Goal: Entertainment & Leisure: Consume media (video, audio)

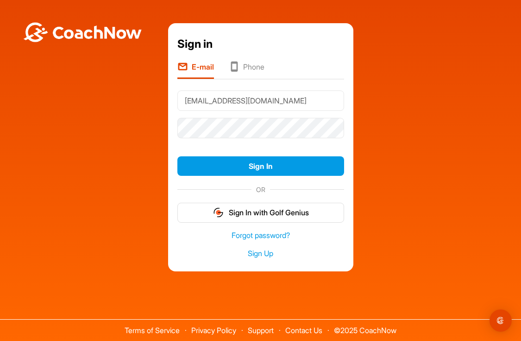
type input "[EMAIL_ADDRESS][DOMAIN_NAME]"
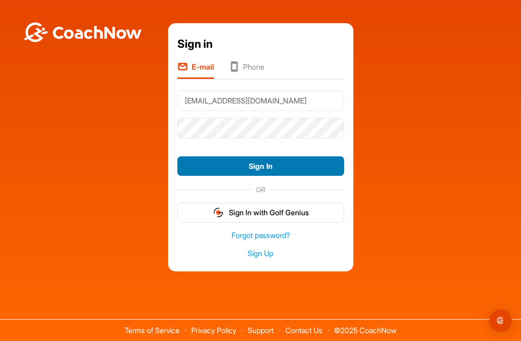
click at [292, 169] on button "Sign In" at bounding box center [261, 166] width 167 height 20
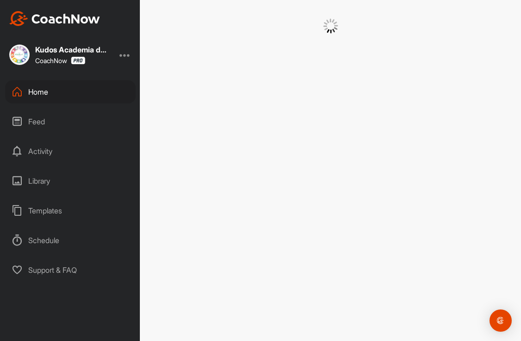
click at [45, 92] on div "Home" at bounding box center [70, 91] width 131 height 23
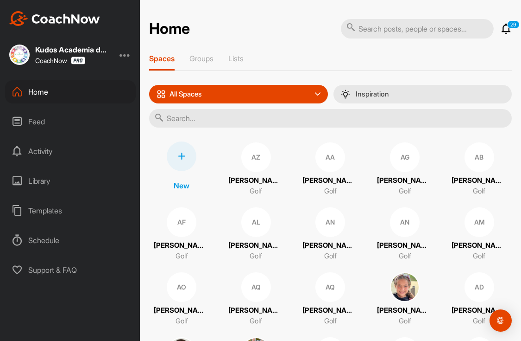
click at [206, 118] on input "text" at bounding box center [330, 118] width 363 height 19
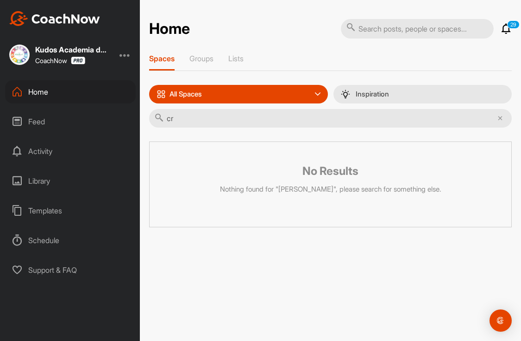
type input "c"
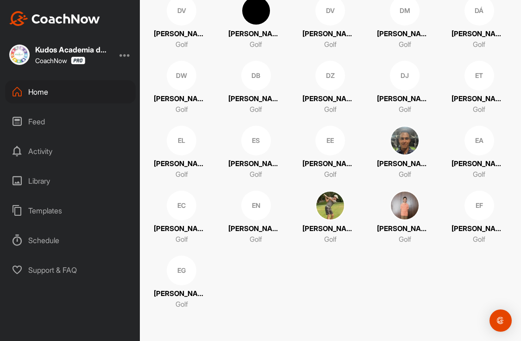
scroll to position [4029, 0]
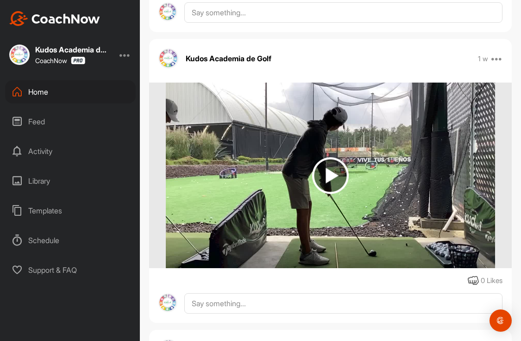
scroll to position [4260, 0]
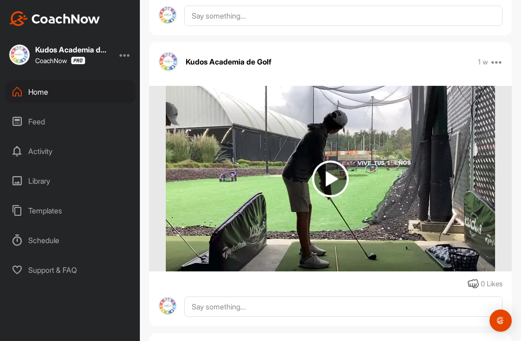
click at [331, 178] on img at bounding box center [330, 178] width 37 height 37
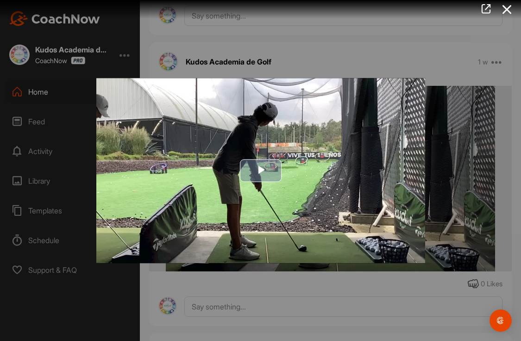
click at [261, 171] on span "Video Player" at bounding box center [261, 171] width 0 height 0
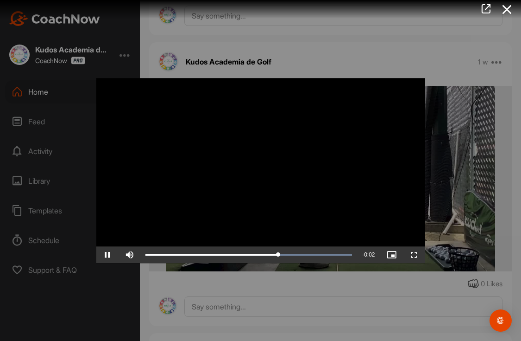
click at [109, 254] on span "Video Player" at bounding box center [107, 254] width 22 height 0
drag, startPoint x: 287, startPoint y: 255, endPoint x: 266, endPoint y: 255, distance: 21.3
click at [266, 255] on div "0:03" at bounding box center [206, 254] width 121 height 3
drag, startPoint x: 261, startPoint y: 254, endPoint x: 298, endPoint y: 248, distance: 37.1
click at [298, 248] on div "Loaded : 100.00% 0:04 0:04" at bounding box center [249, 254] width 216 height 17
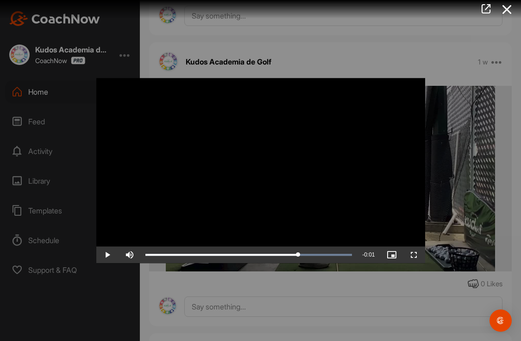
click at [326, 61] on div at bounding box center [260, 170] width 521 height 341
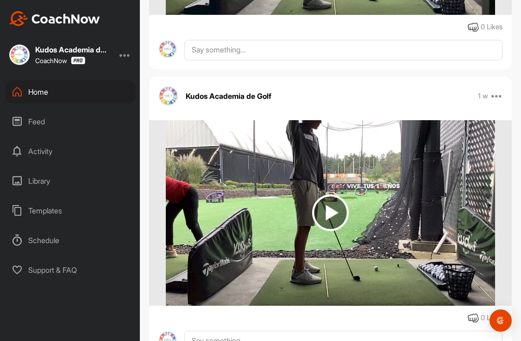
scroll to position [3355, 0]
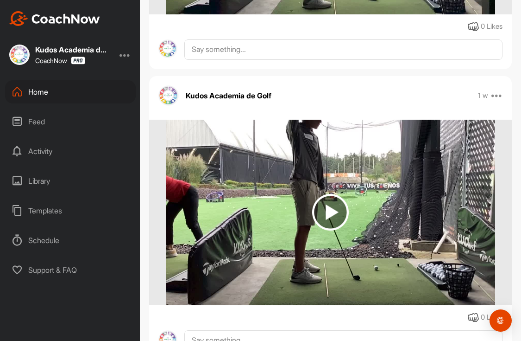
click at [333, 210] on img at bounding box center [330, 212] width 37 height 37
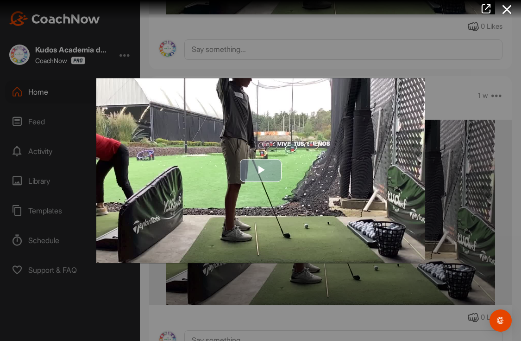
click at [261, 171] on span "Video Player" at bounding box center [261, 171] width 0 height 0
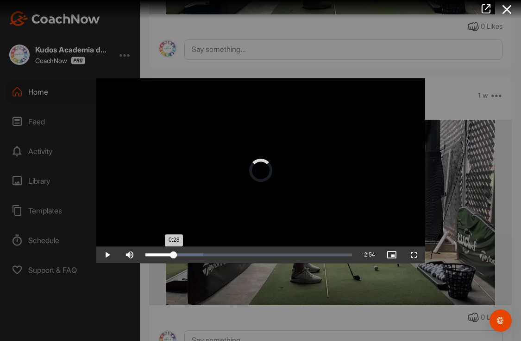
drag, startPoint x: 147, startPoint y: 257, endPoint x: 173, endPoint y: 254, distance: 26.1
click at [173, 254] on div "0:28" at bounding box center [160, 254] width 29 height 3
drag, startPoint x: 208, startPoint y: 253, endPoint x: 294, endPoint y: 253, distance: 86.2
click at [294, 253] on div "2:25" at bounding box center [220, 254] width 148 height 3
click at [332, 40] on div at bounding box center [260, 170] width 521 height 341
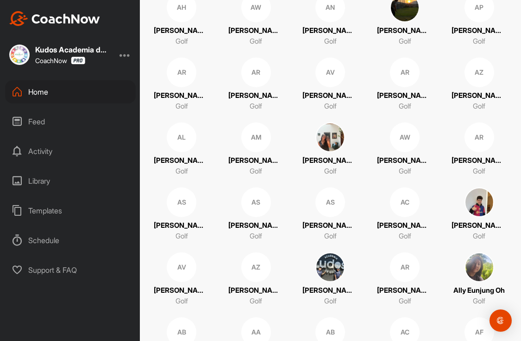
scroll to position [606, 0]
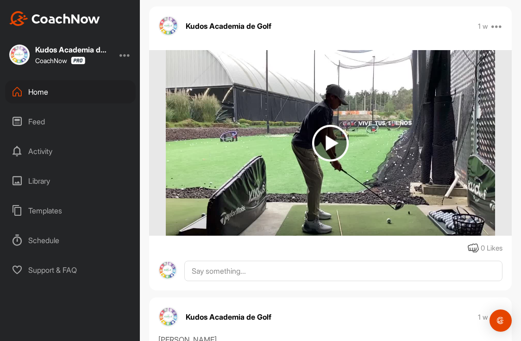
scroll to position [3982, 0]
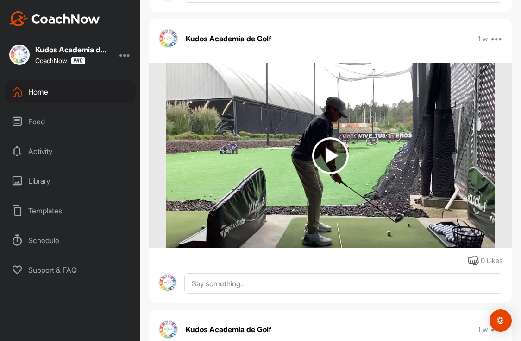
click at [330, 158] on img at bounding box center [330, 155] width 37 height 37
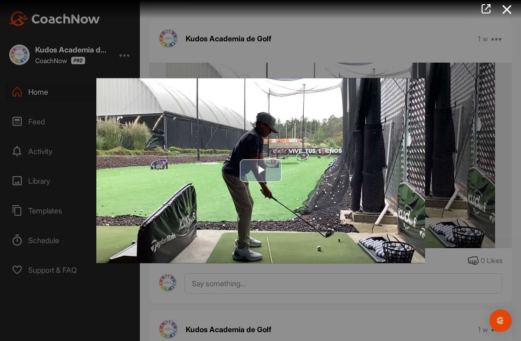
click at [261, 171] on span "Video Player" at bounding box center [261, 171] width 0 height 0
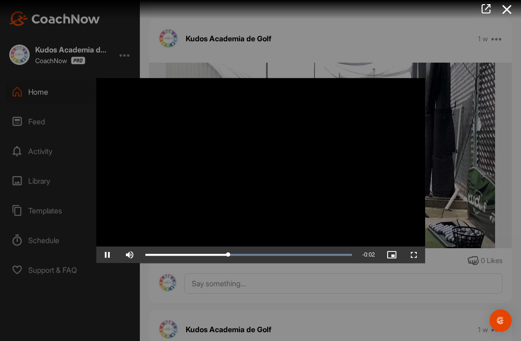
click at [108, 254] on span "Video Player" at bounding box center [107, 254] width 22 height 0
drag, startPoint x: 249, startPoint y: 257, endPoint x: 273, endPoint y: 255, distance: 23.2
click at [273, 255] on div "0:01" at bounding box center [209, 254] width 127 height 3
click at [428, 52] on div at bounding box center [260, 170] width 521 height 341
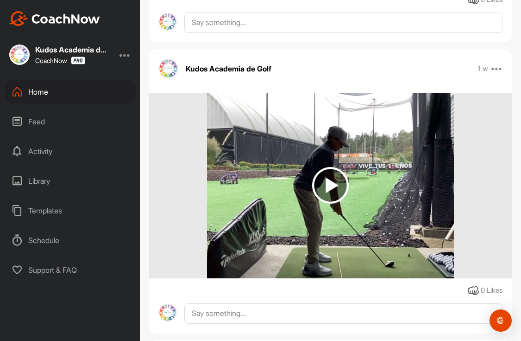
scroll to position [3358, 0]
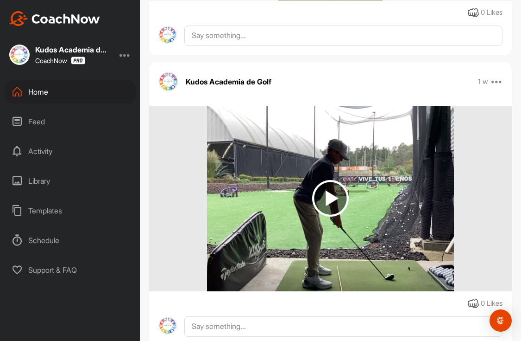
click at [329, 197] on img at bounding box center [330, 198] width 37 height 37
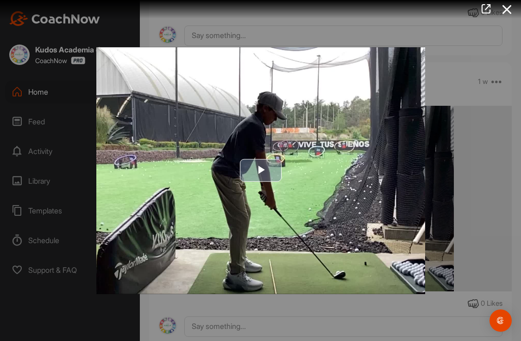
click at [261, 171] on span "Video Player" at bounding box center [261, 171] width 0 height 0
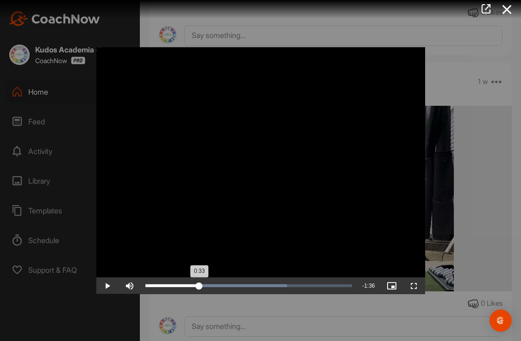
drag, startPoint x: 163, startPoint y: 283, endPoint x: 199, endPoint y: 285, distance: 36.6
click at [199, 285] on div "0:33" at bounding box center [173, 285] width 54 height 3
click at [107, 286] on span "Video Player" at bounding box center [107, 286] width 22 height 0
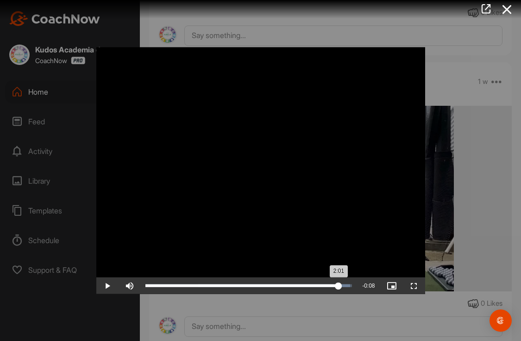
drag, startPoint x: 280, startPoint y: 286, endPoint x: 339, endPoint y: 278, distance: 59.1
click at [339, 278] on div "Loaded : 99.11% 2:01 2:01" at bounding box center [249, 285] width 216 height 17
click at [271, 33] on div at bounding box center [260, 170] width 521 height 341
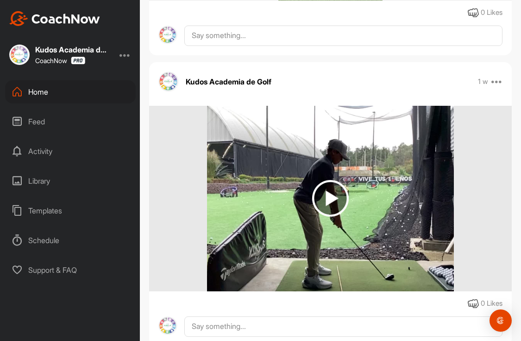
click at [35, 90] on div "Home" at bounding box center [70, 91] width 131 height 23
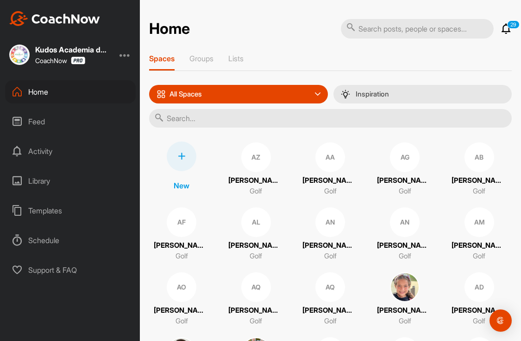
click at [398, 123] on input "text" at bounding box center [330, 118] width 363 height 19
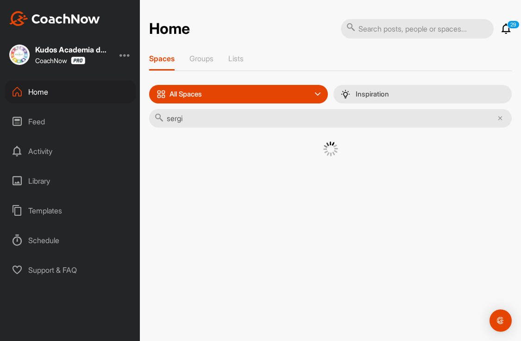
type input "[PERSON_NAME]"
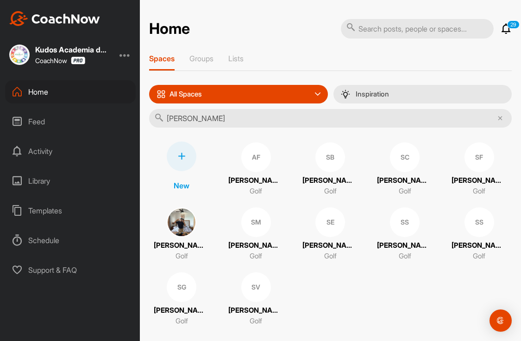
click at [330, 163] on div "SB" at bounding box center [331, 157] width 30 height 30
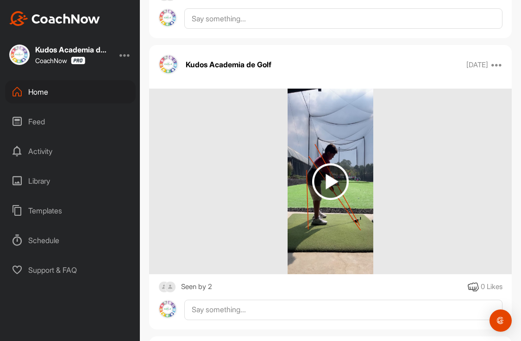
scroll to position [5965, 0]
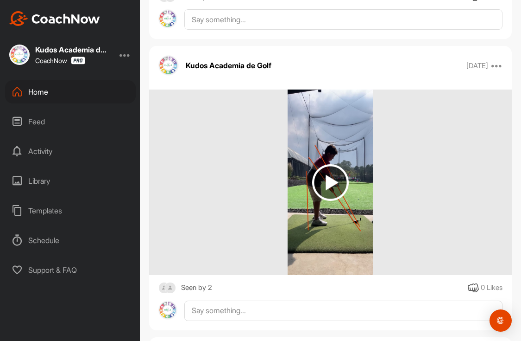
click at [328, 201] on img at bounding box center [330, 182] width 37 height 37
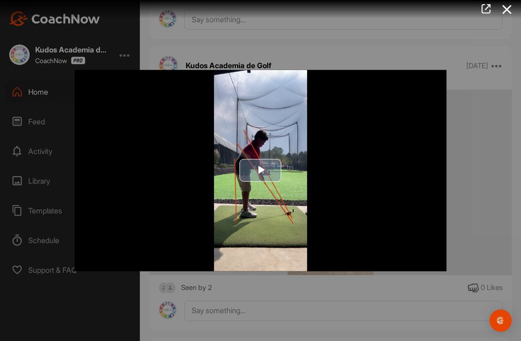
click at [261, 170] on span "Video Player" at bounding box center [261, 170] width 0 height 0
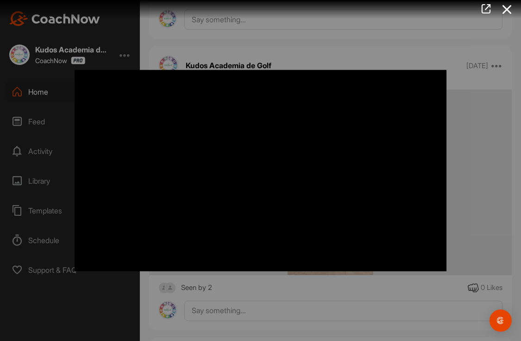
scroll to position [0, 0]
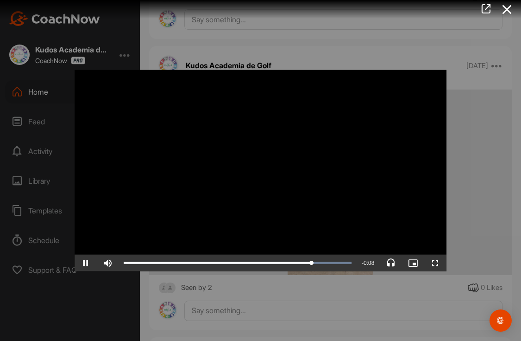
click at [481, 94] on div at bounding box center [260, 170] width 521 height 341
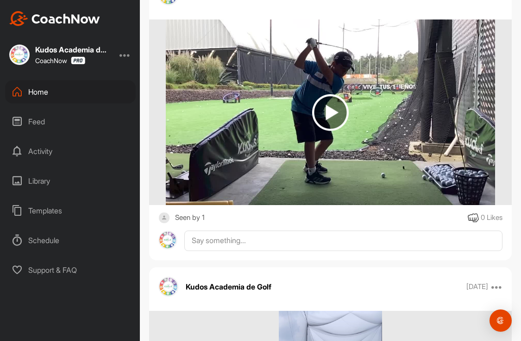
scroll to position [5427, 0]
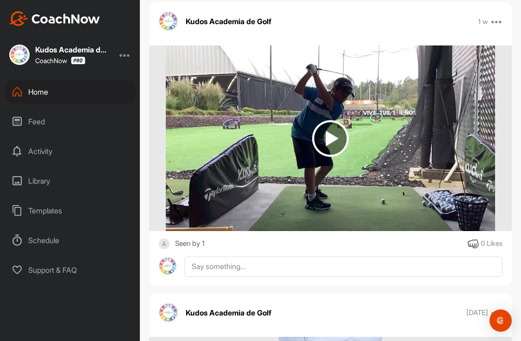
click at [330, 151] on img at bounding box center [330, 138] width 37 height 37
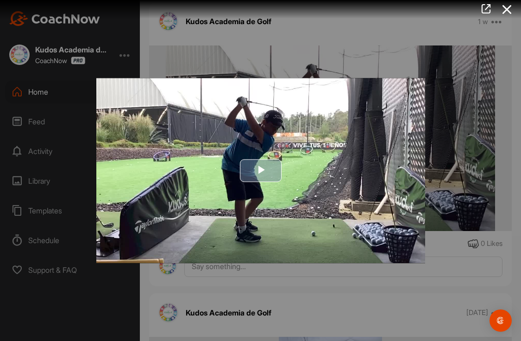
click at [261, 171] on span "Video Player" at bounding box center [261, 171] width 0 height 0
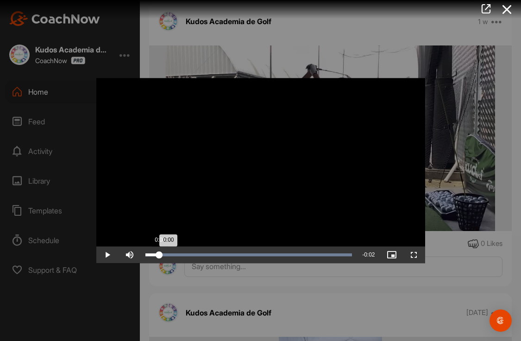
drag, startPoint x: 353, startPoint y: 255, endPoint x: 159, endPoint y: 248, distance: 193.4
click at [159, 248] on div "Loaded : 100.00% 0:00 0:00" at bounding box center [249, 254] width 216 height 17
drag, startPoint x: 146, startPoint y: 255, endPoint x: 190, endPoint y: 265, distance: 45.0
click at [190, 265] on div "Video Player is loading. Play Video Play Skip Backward Skip Forward Mute Curren…" at bounding box center [261, 170] width 348 height 203
drag, startPoint x: 190, startPoint y: 253, endPoint x: 272, endPoint y: 205, distance: 95.3
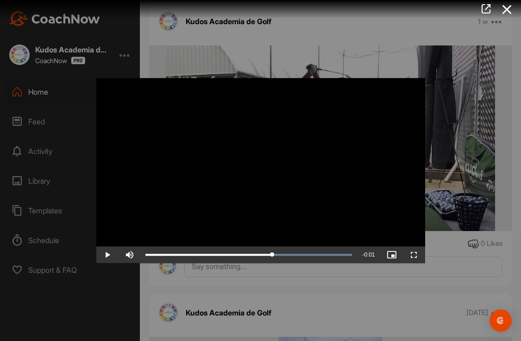
click at [272, 205] on div "Video Player is loading. Play Video Play Skip Backward Skip Forward Mute Curren…" at bounding box center [260, 170] width 329 height 185
